Goal: Information Seeking & Learning: Learn about a topic

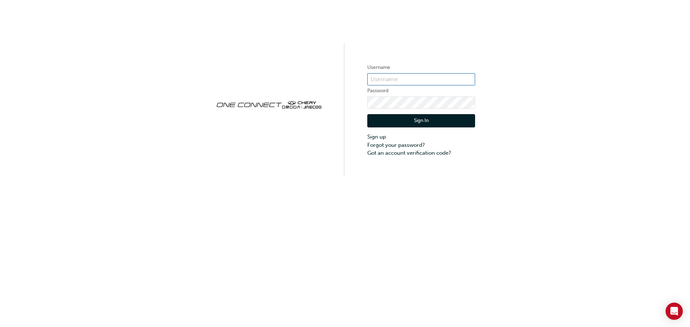
click at [388, 78] on input "text" at bounding box center [421, 79] width 108 height 12
paste input "one00557"
type input "one00557"
click at [563, 135] on div "Username one00557 Password Sign In Sign up Forgot your password? Got an account…" at bounding box center [345, 88] width 690 height 176
click at [422, 120] on button "Sign In" at bounding box center [421, 121] width 108 height 14
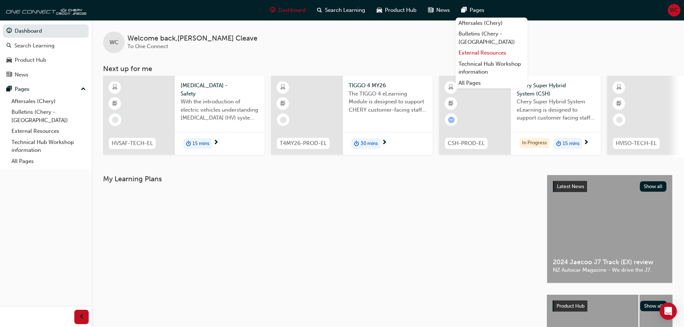
click at [478, 47] on link "External Resources" at bounding box center [492, 52] width 72 height 11
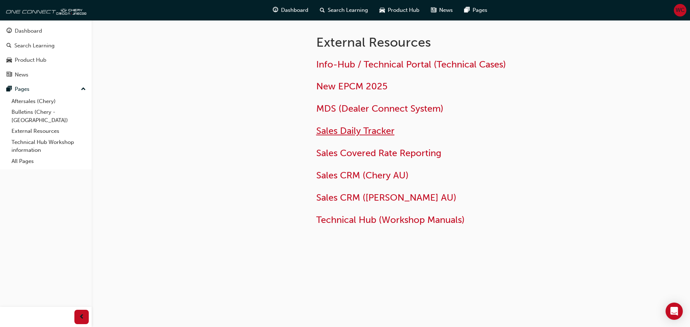
click at [345, 131] on span "Sales Daily Tracker" at bounding box center [355, 130] width 78 height 11
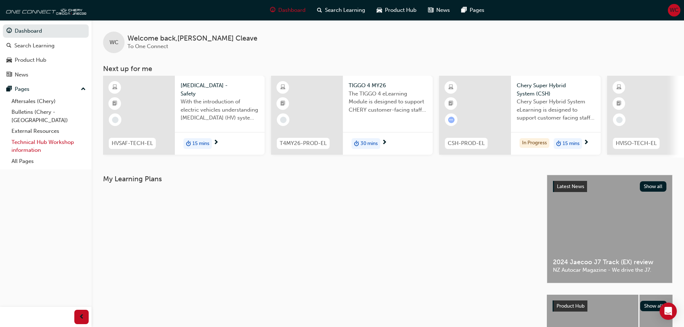
click at [34, 137] on link "Technical Hub Workshop information" at bounding box center [49, 146] width 80 height 19
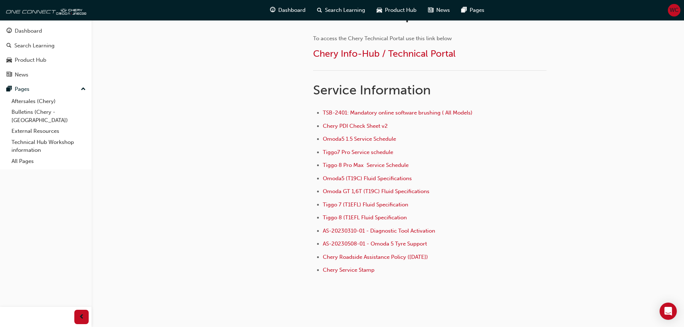
scroll to position [467, 0]
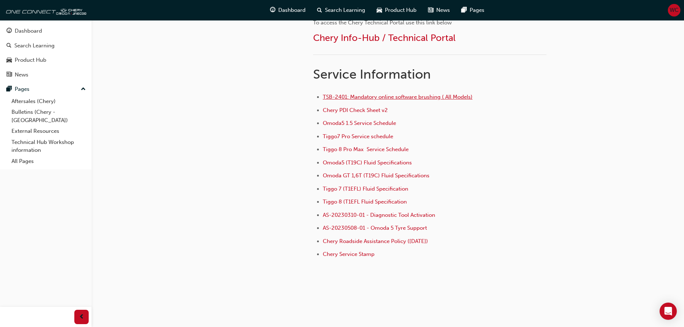
click at [408, 97] on span "TSB-2401: Mandatory online software brushing ( All Models)" at bounding box center [398, 97] width 150 height 6
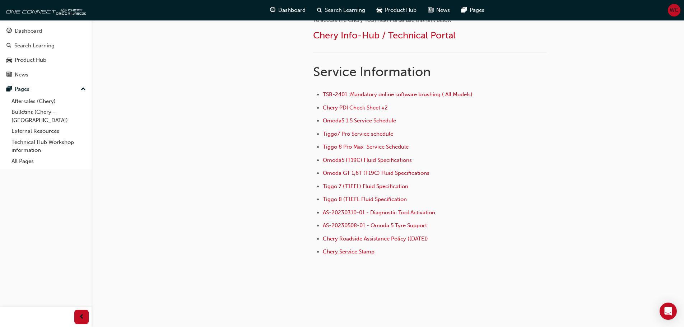
click at [342, 252] on span "Chery Service Stamp" at bounding box center [349, 252] width 52 height 6
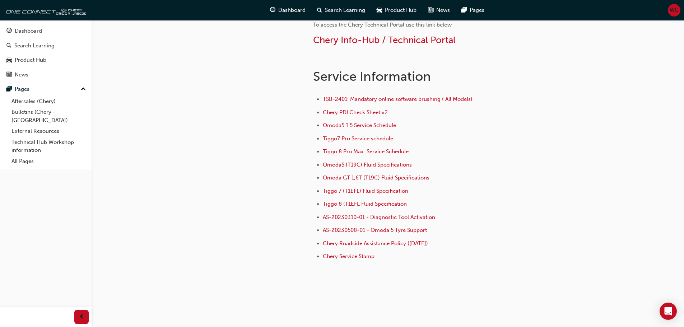
scroll to position [469, 0]
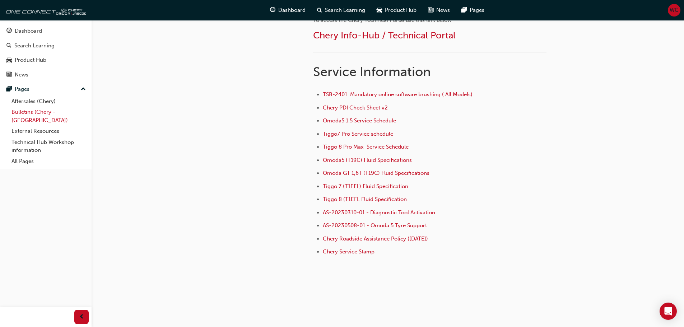
click at [29, 112] on link "Bulletins (Chery - [GEOGRAPHIC_DATA])" at bounding box center [49, 116] width 80 height 19
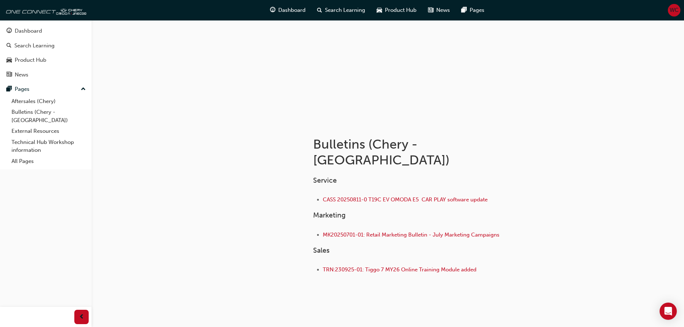
scroll to position [44, 0]
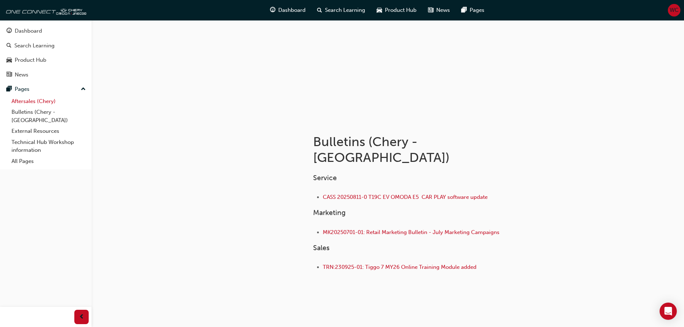
click at [31, 101] on link "Aftersales (Chery)" at bounding box center [49, 101] width 80 height 11
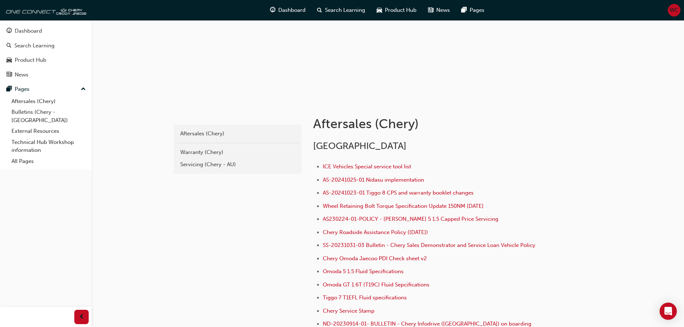
scroll to position [72, 0]
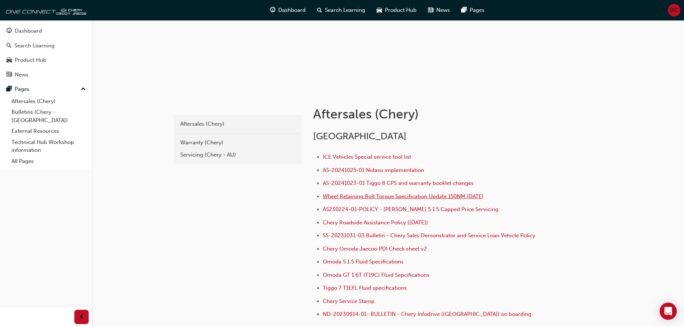
click at [400, 197] on span "Wheel Retaining Bolt Torque Specification Update 150NM [DATE]" at bounding box center [403, 196] width 161 height 6
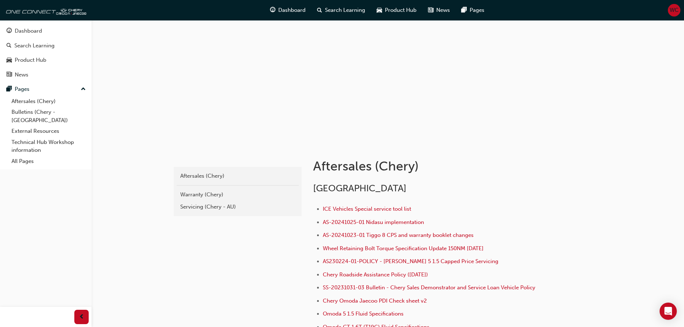
scroll to position [72, 0]
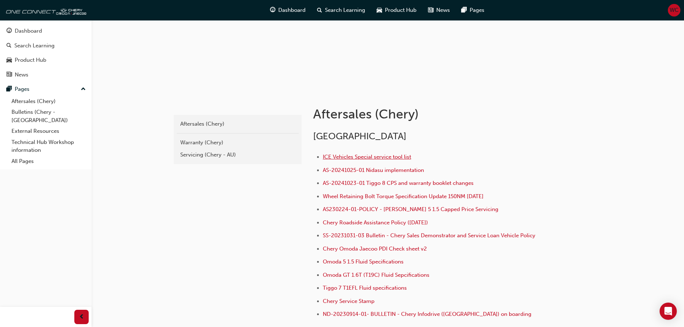
click at [369, 159] on span "ICE Vehicles Special service tool list" at bounding box center [367, 157] width 88 height 6
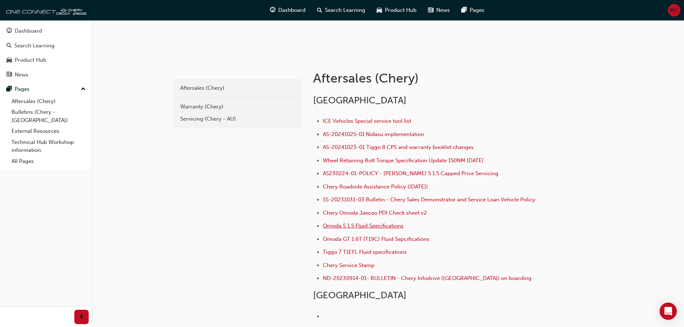
click at [383, 227] on span "Omoda 5 1.5 Fluid Specifications" at bounding box center [363, 226] width 81 height 6
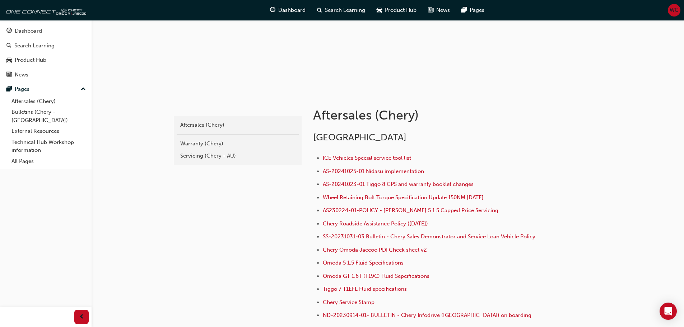
scroll to position [72, 0]
click at [334, 274] on span "Omoda GT 1.6T (T19C) Fluid Sepcifications" at bounding box center [376, 275] width 107 height 6
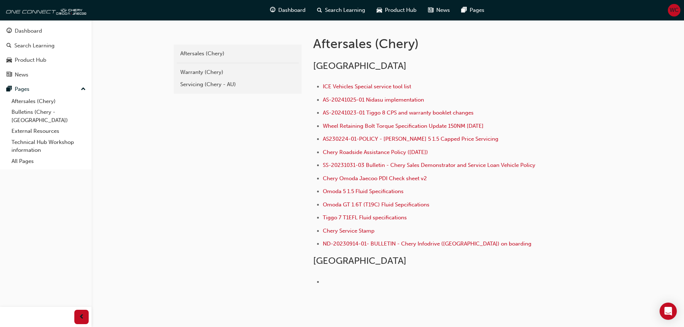
scroll to position [144, 0]
click at [360, 215] on span "Tiggo 7 T1EFL Fluid specifications" at bounding box center [365, 216] width 84 height 6
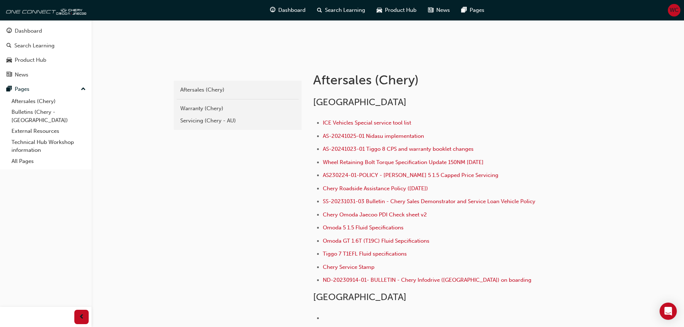
scroll to position [108, 0]
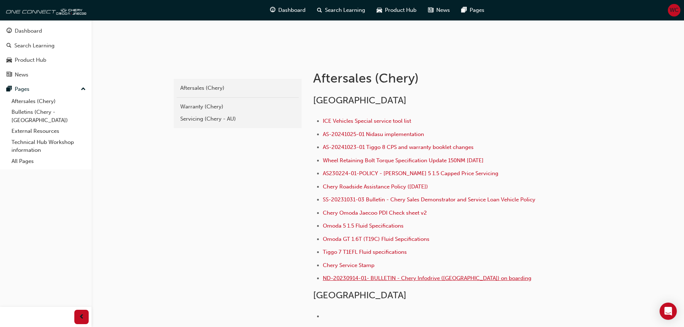
click at [362, 279] on span "ND-20230914-01- BULLETIN - Chery Infodrive ([GEOGRAPHIC_DATA]) on boarding" at bounding box center [427, 278] width 209 height 6
